Goal: Navigation & Orientation: Go to known website

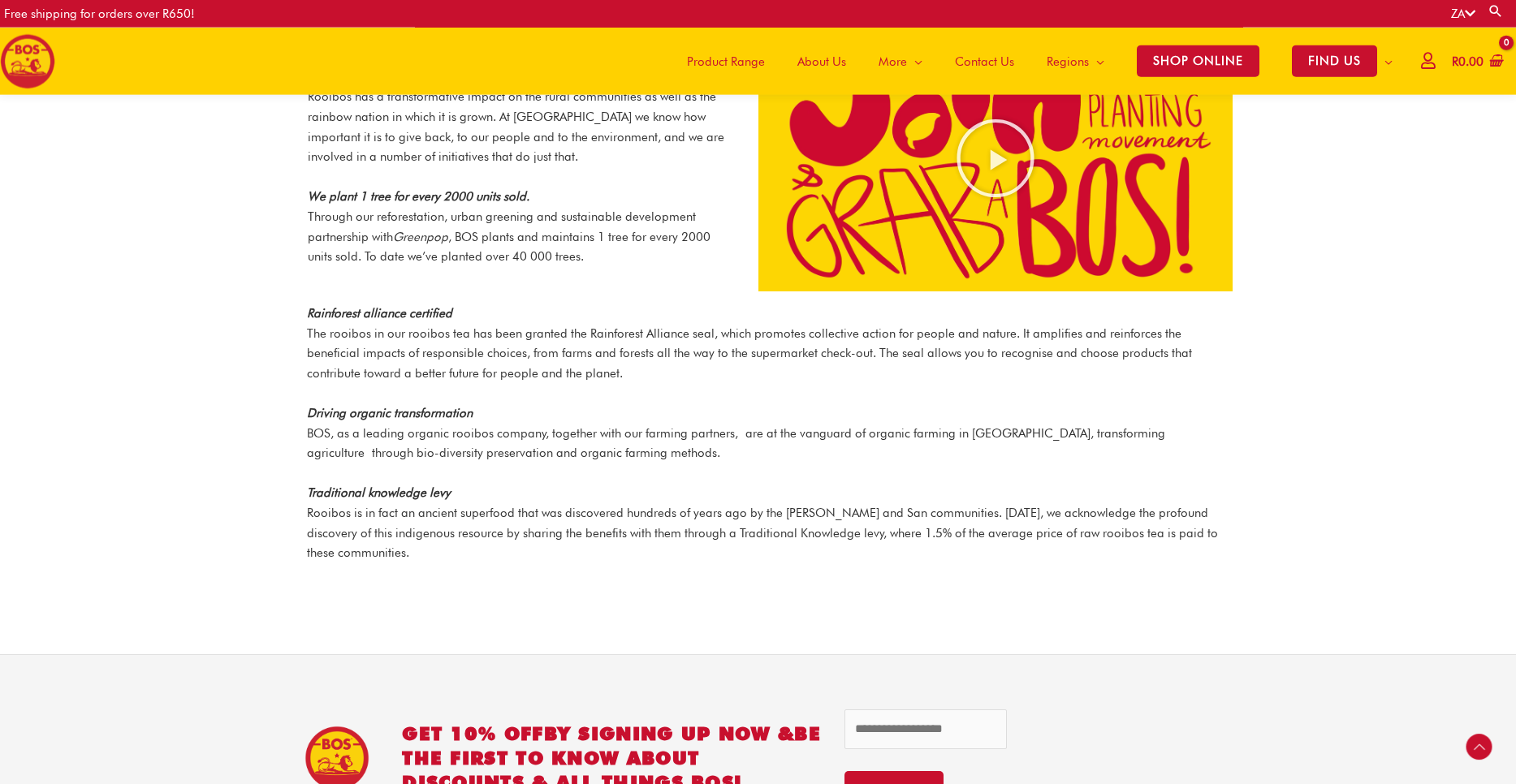
scroll to position [2202, 0]
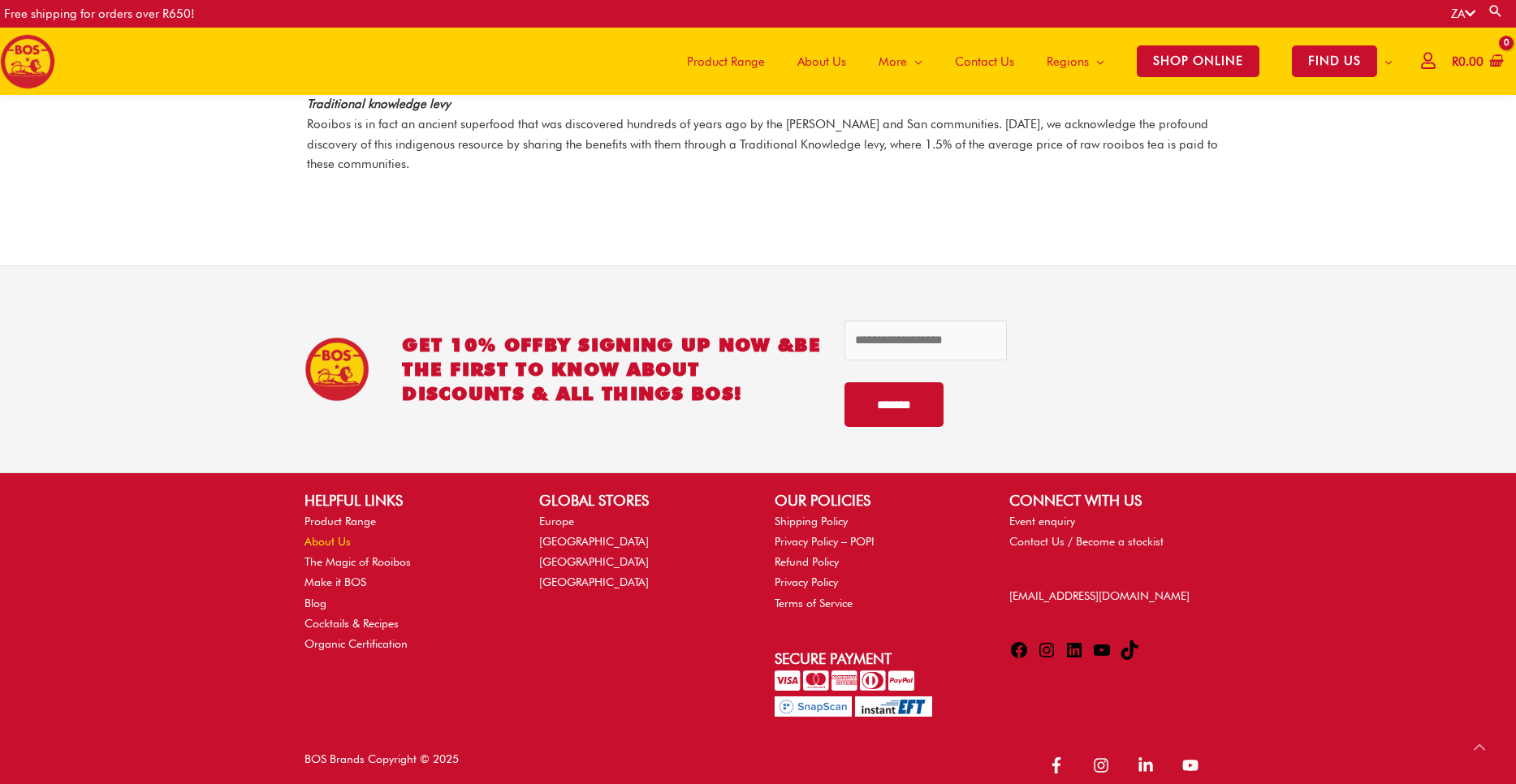
click at [327, 535] on link "About Us" at bounding box center [328, 542] width 46 height 13
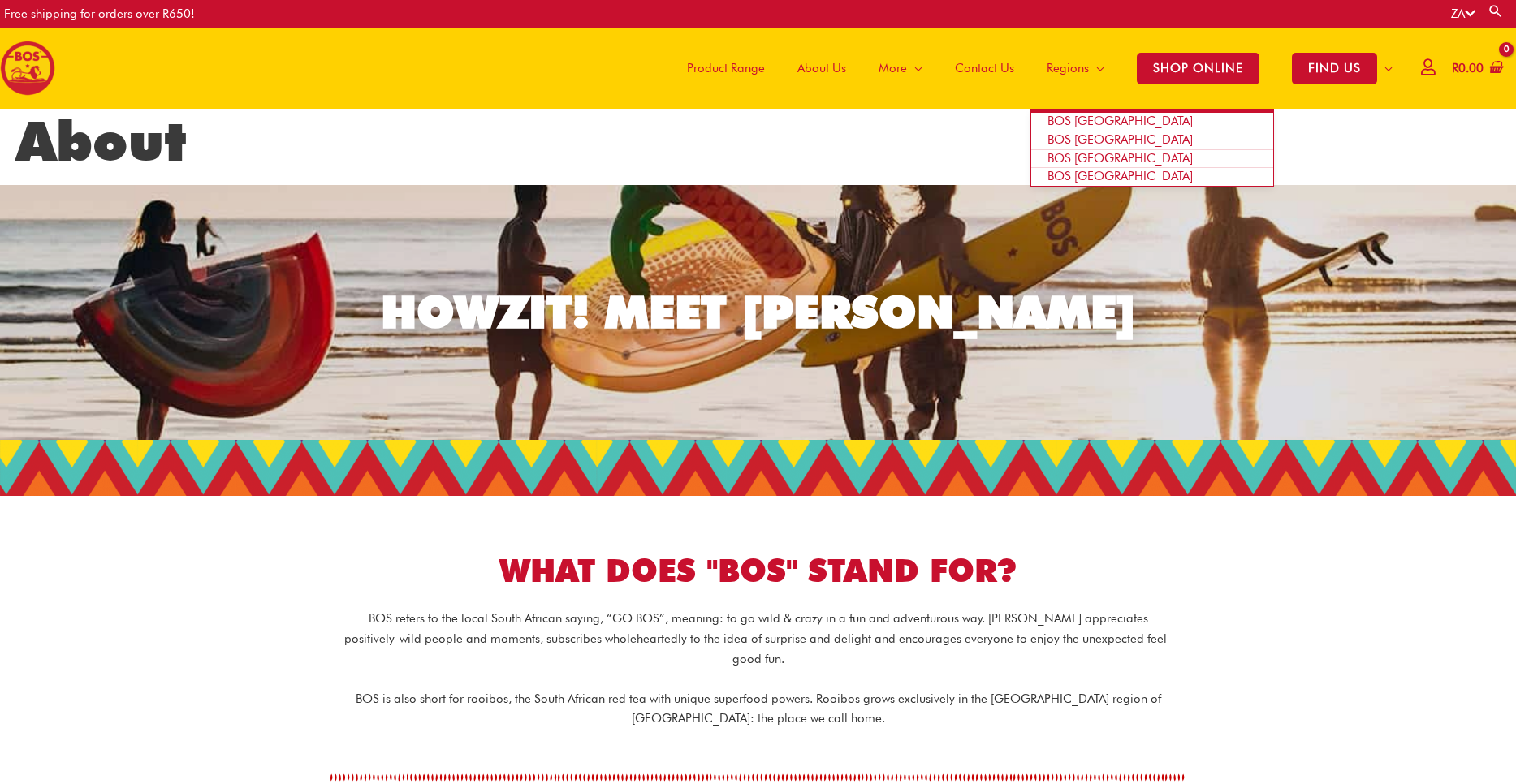
click at [1088, 140] on span "BOS [GEOGRAPHIC_DATA]" at bounding box center [1119, 140] width 145 height 15
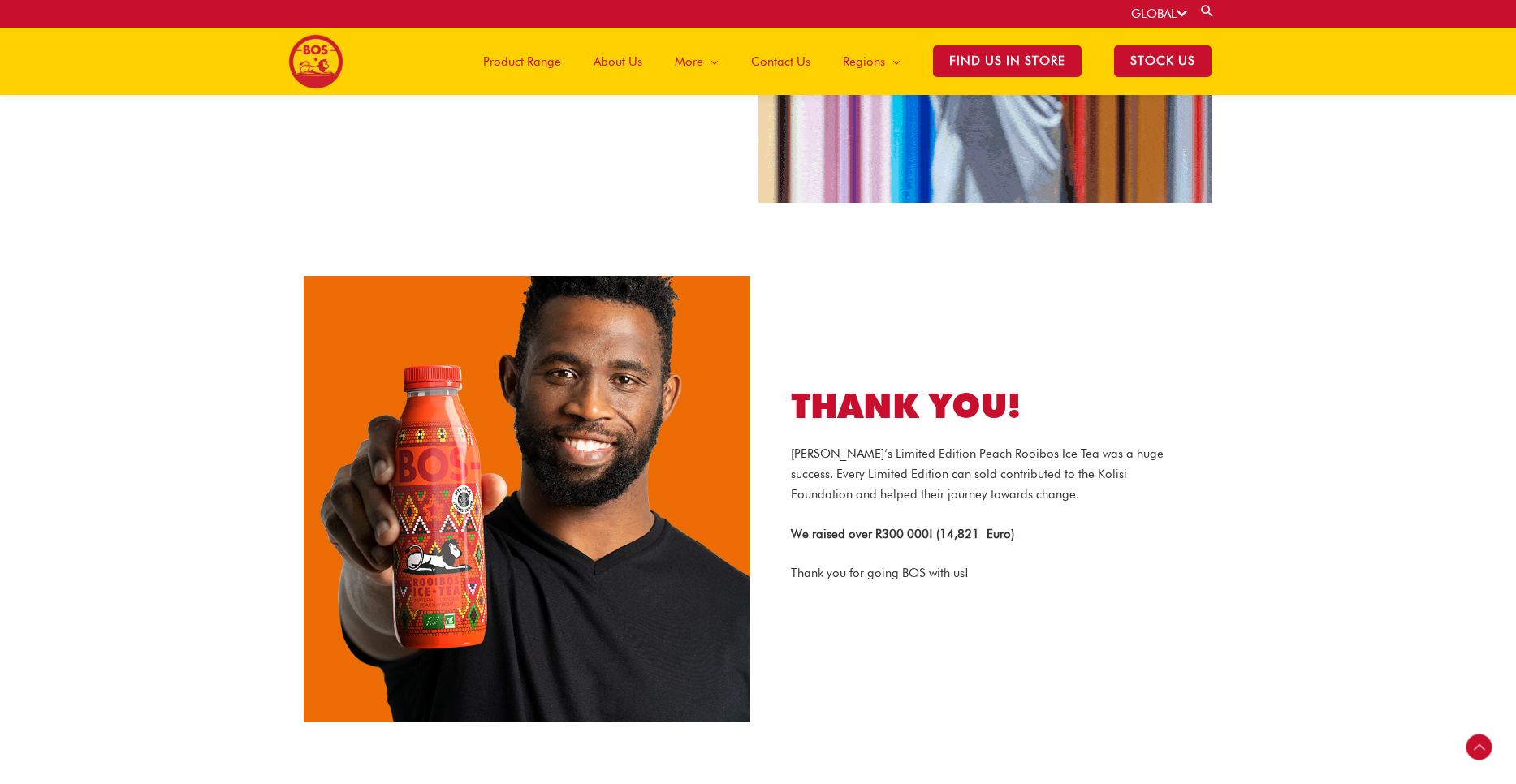
scroll to position [1107, 0]
